Goal: Information Seeking & Learning: Learn about a topic

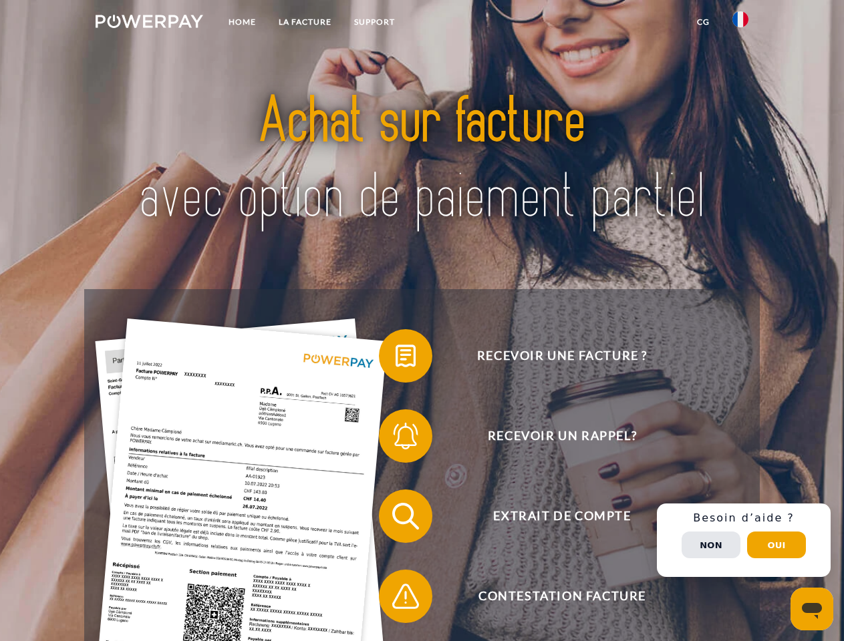
click at [149, 23] on img at bounding box center [150, 21] width 108 height 13
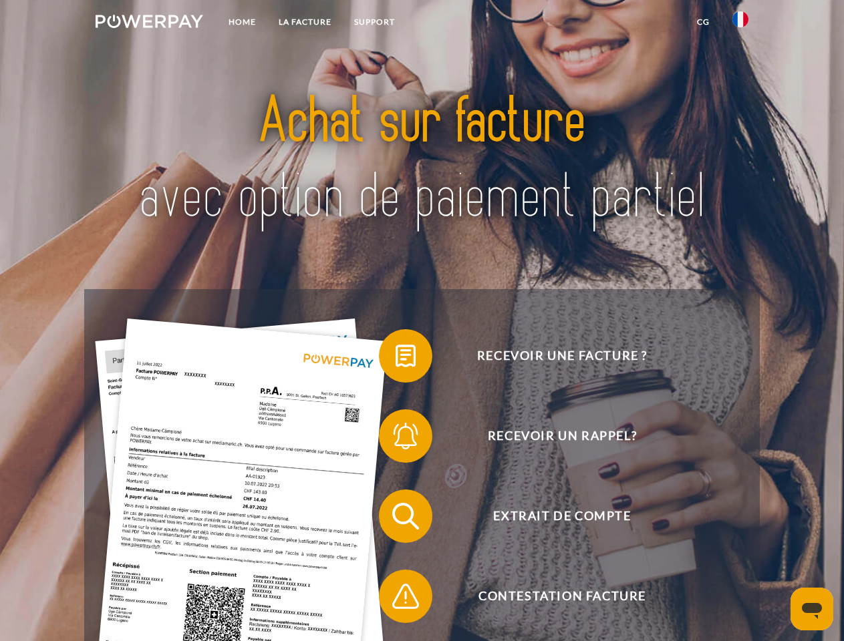
click at [740, 23] on img at bounding box center [740, 19] width 16 height 16
click at [703, 22] on link "CG" at bounding box center [702, 22] width 35 height 24
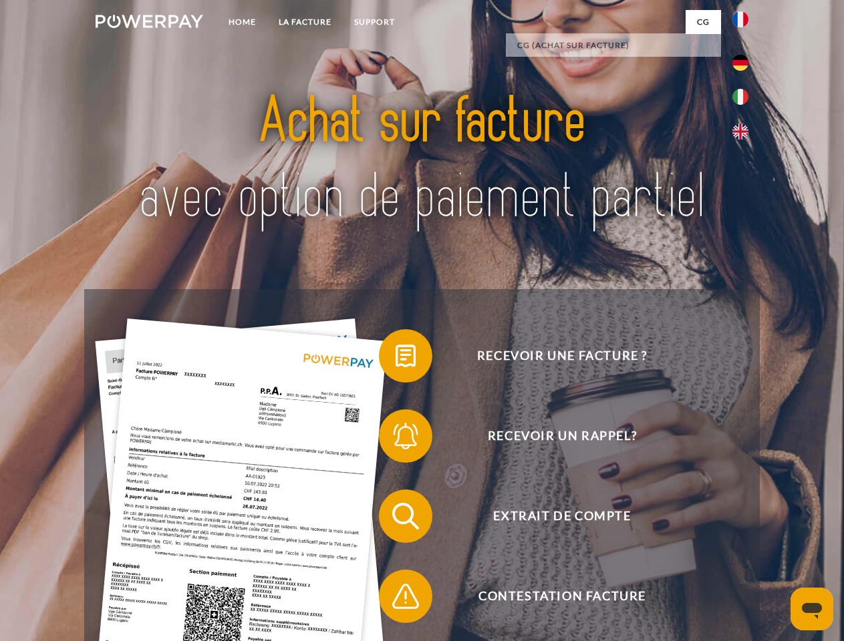
click at [395, 359] on span at bounding box center [385, 356] width 67 height 67
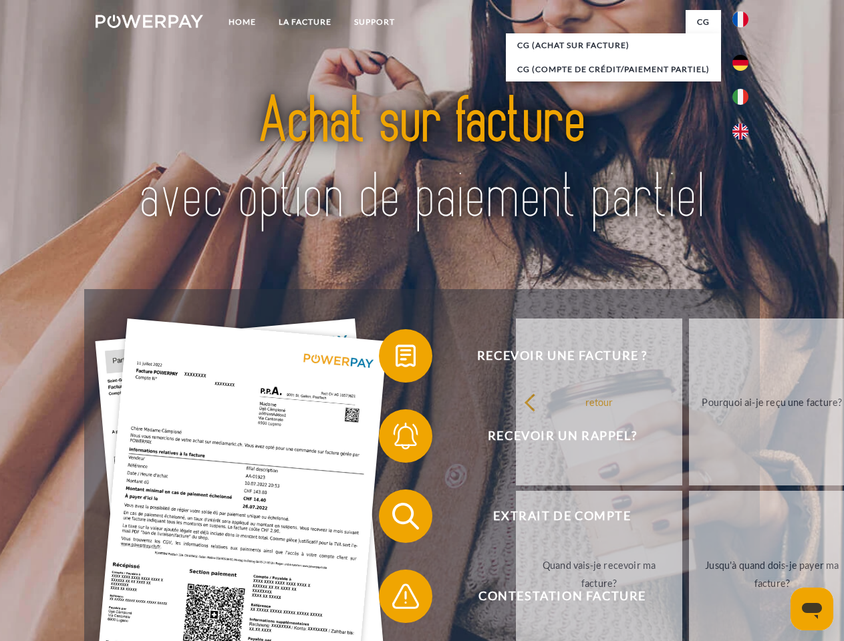
click at [516, 439] on link "retour" at bounding box center [599, 402] width 166 height 167
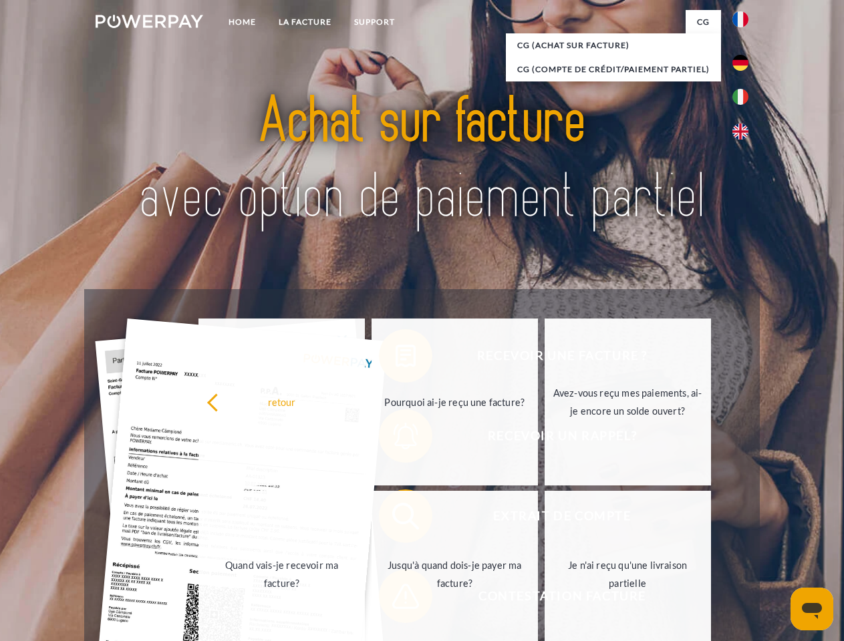
click at [365, 519] on link "Quand vais-je recevoir ma facture?" at bounding box center [281, 574] width 166 height 167
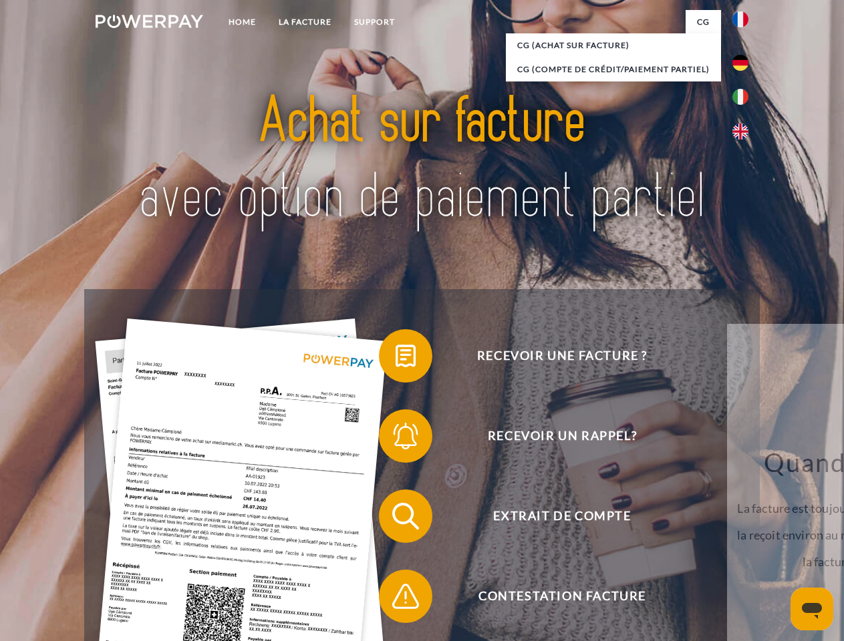
click at [395, 599] on span at bounding box center [385, 596] width 67 height 67
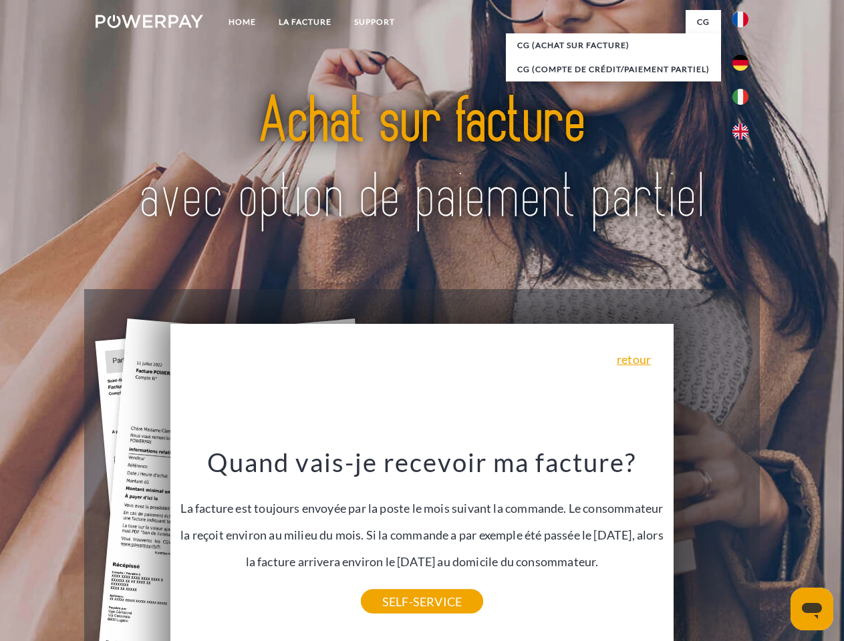
click at [711, 543] on span "Extrait de compte" at bounding box center [561, 516] width 327 height 53
click at [776, 545] on header "Home LA FACTURE Support" at bounding box center [422, 461] width 844 height 923
